Goal: Find specific page/section

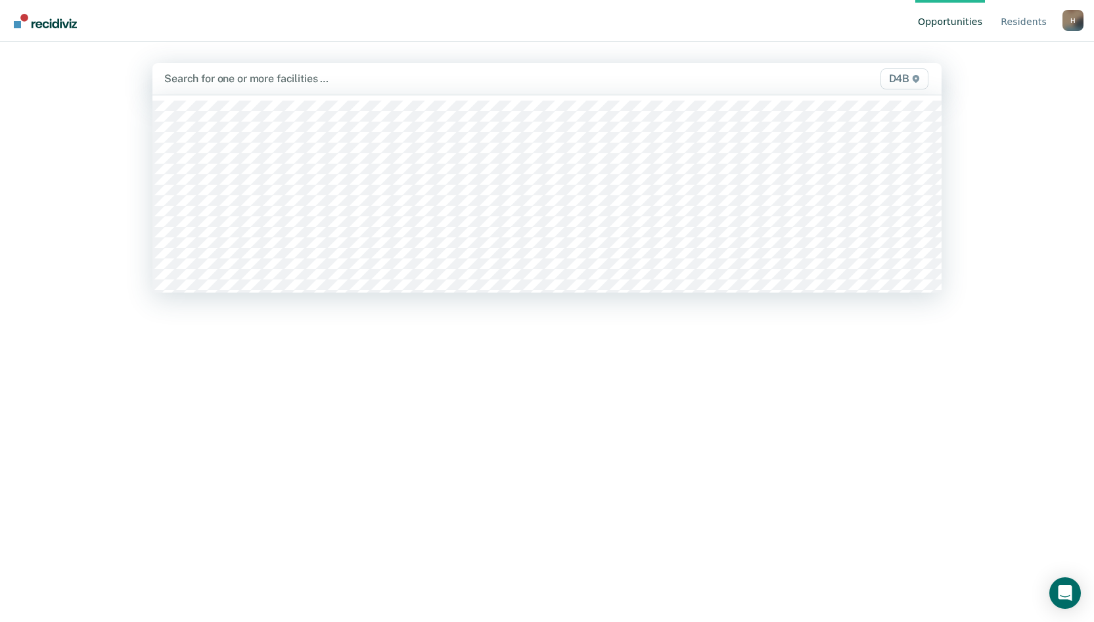
click at [804, 82] on div "D4B" at bounding box center [815, 78] width 231 height 21
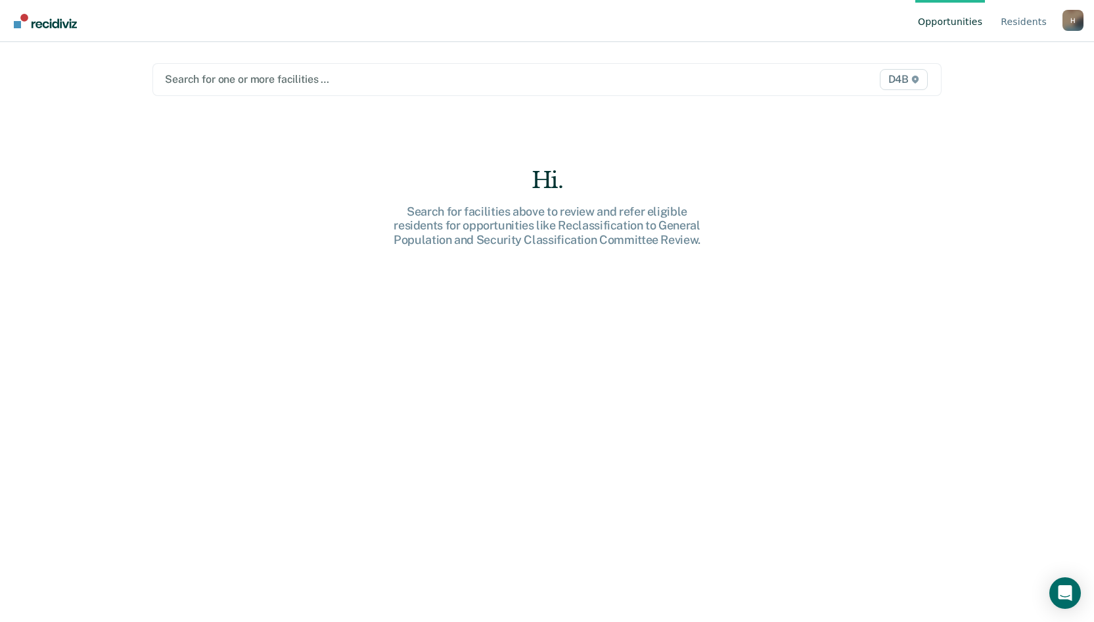
click at [740, 395] on div "Hi. Search for facilities above to review and refer eligible residents for oppo…" at bounding box center [546, 404] width 789 height 474
drag, startPoint x: 511, startPoint y: 72, endPoint x: 491, endPoint y: 72, distance: 20.4
click at [511, 72] on div at bounding box center [432, 79] width 534 height 15
click at [988, 231] on div "Opportunities Resident s [EMAIL_ADDRESS][US_STATE][DOMAIN_NAME] H Profile How i…" at bounding box center [547, 311] width 1094 height 622
click at [764, 89] on div "D4B" at bounding box center [815, 79] width 230 height 21
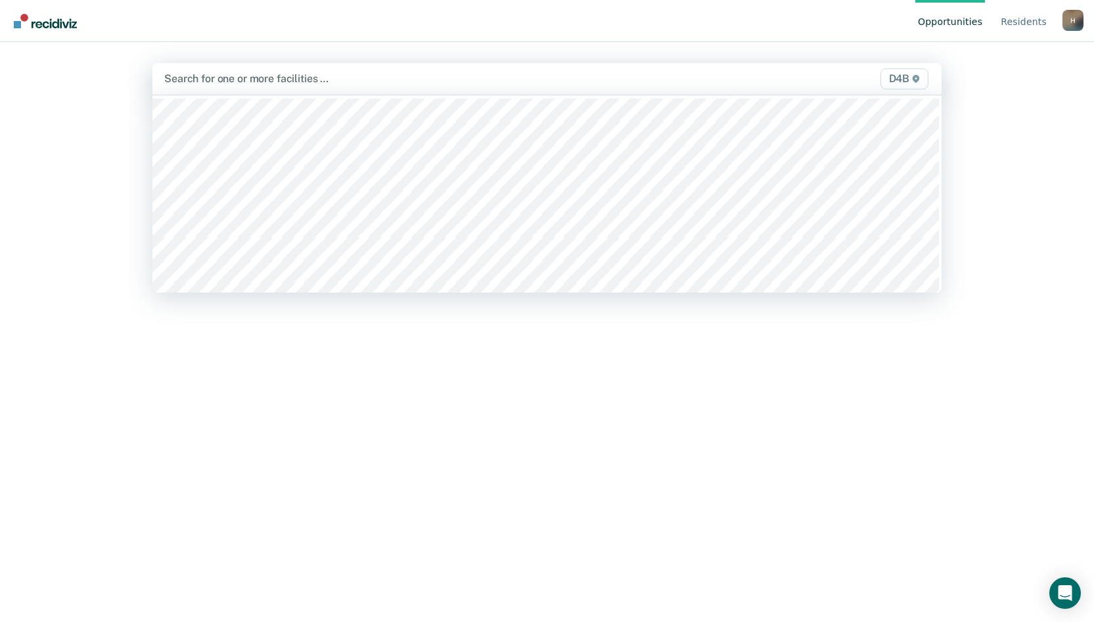
scroll to position [0, 0]
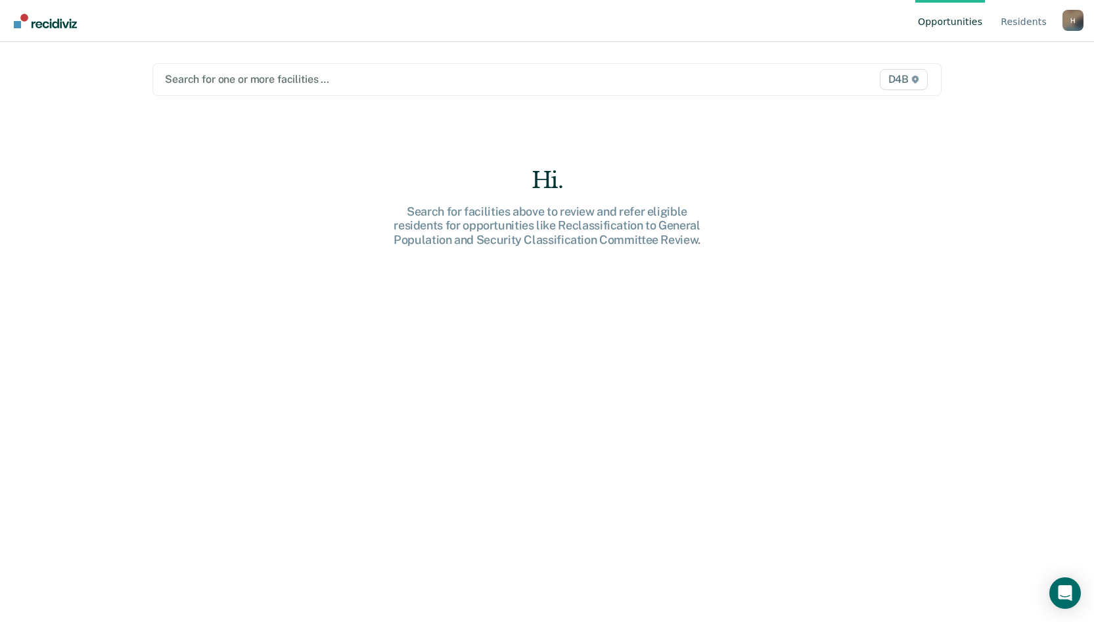
drag, startPoint x: 133, startPoint y: 95, endPoint x: 158, endPoint y: 141, distance: 52.9
click at [137, 95] on main "Search for one or more facilities … D4B Hi. Search for facilities above to revi…" at bounding box center [547, 316] width 821 height 548
click at [434, 76] on div at bounding box center [432, 79] width 534 height 15
click at [384, 316] on div "Hi. Search for facilities above to review and refer eligible residents for oppo…" at bounding box center [546, 404] width 789 height 474
